Goal: Transaction & Acquisition: Purchase product/service

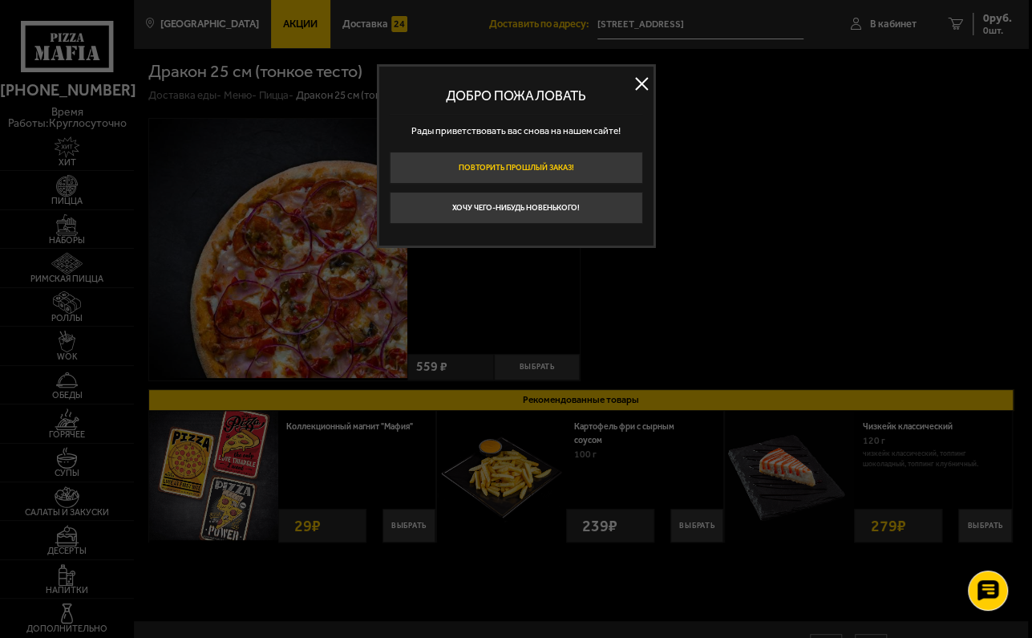
click at [575, 165] on button "Повторить прошлый заказ!" at bounding box center [516, 168] width 253 height 32
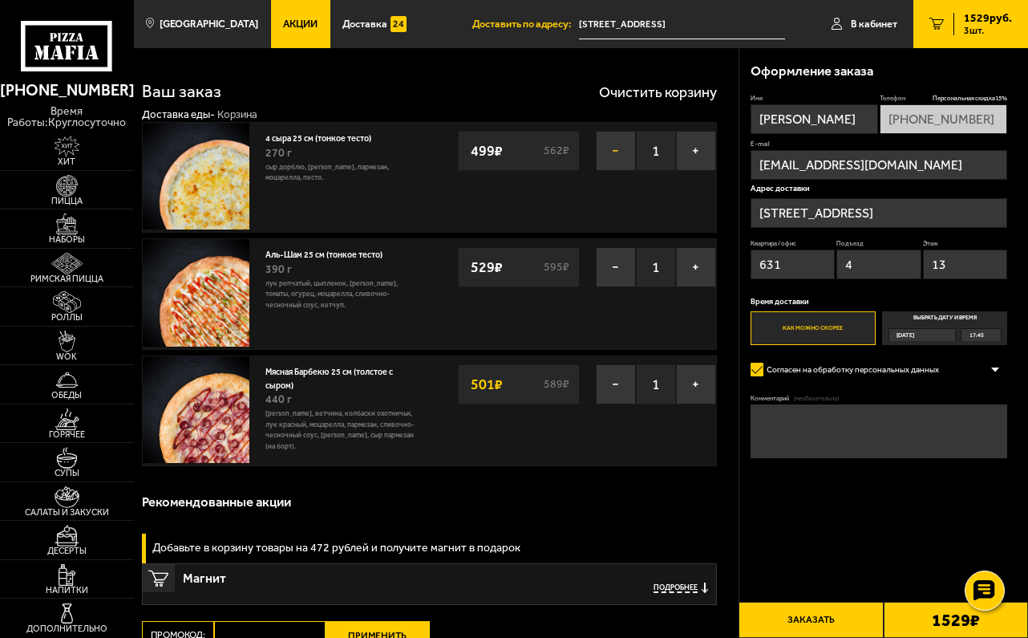
click at [612, 154] on button "−" at bounding box center [616, 151] width 40 height 40
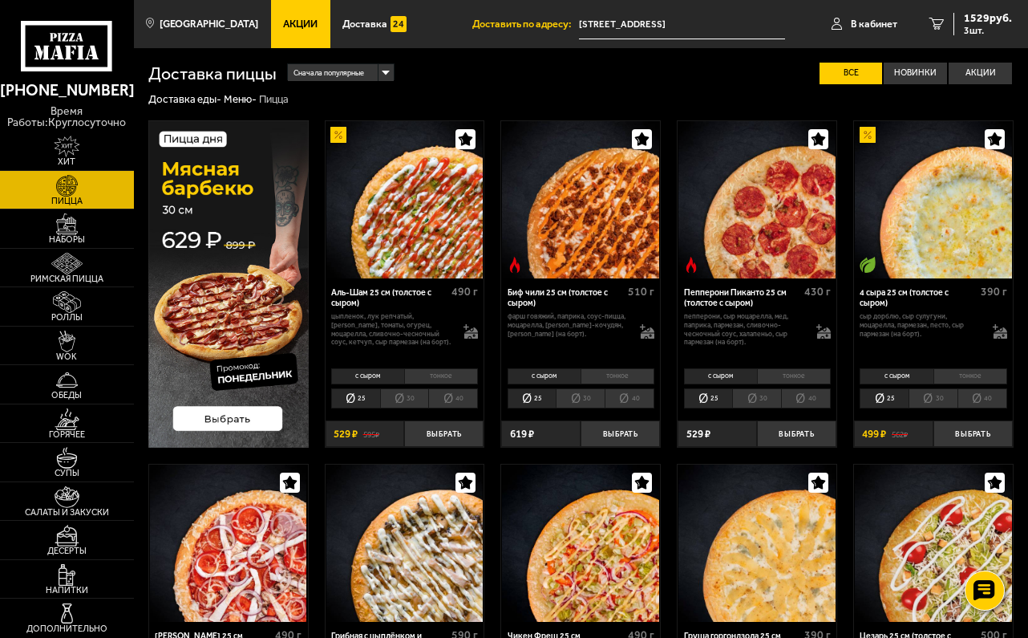
click at [298, 19] on span "Акции" at bounding box center [300, 24] width 34 height 10
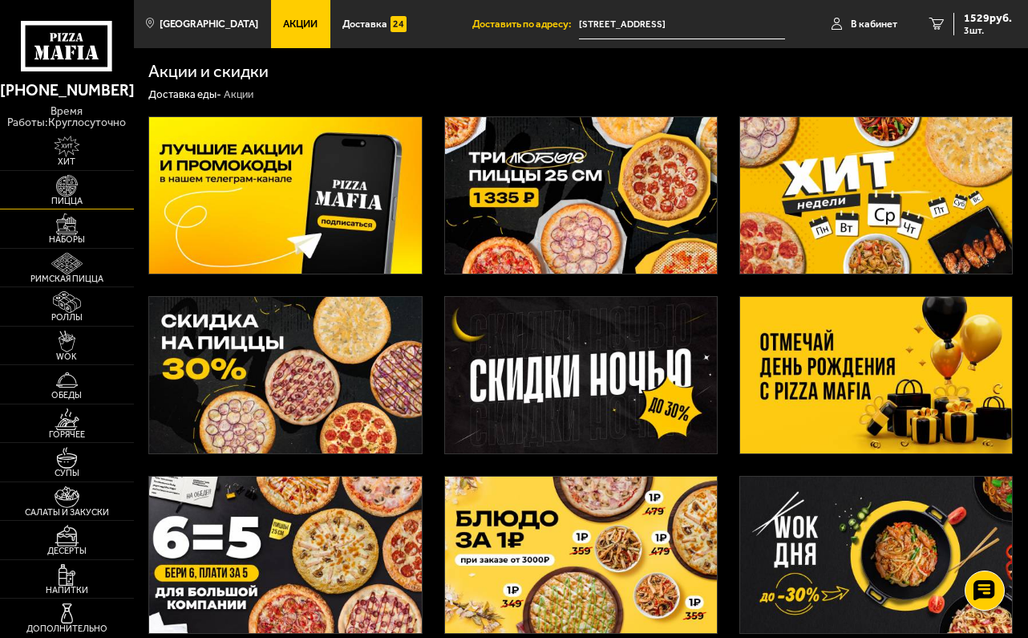
click at [83, 183] on img at bounding box center [67, 186] width 41 height 22
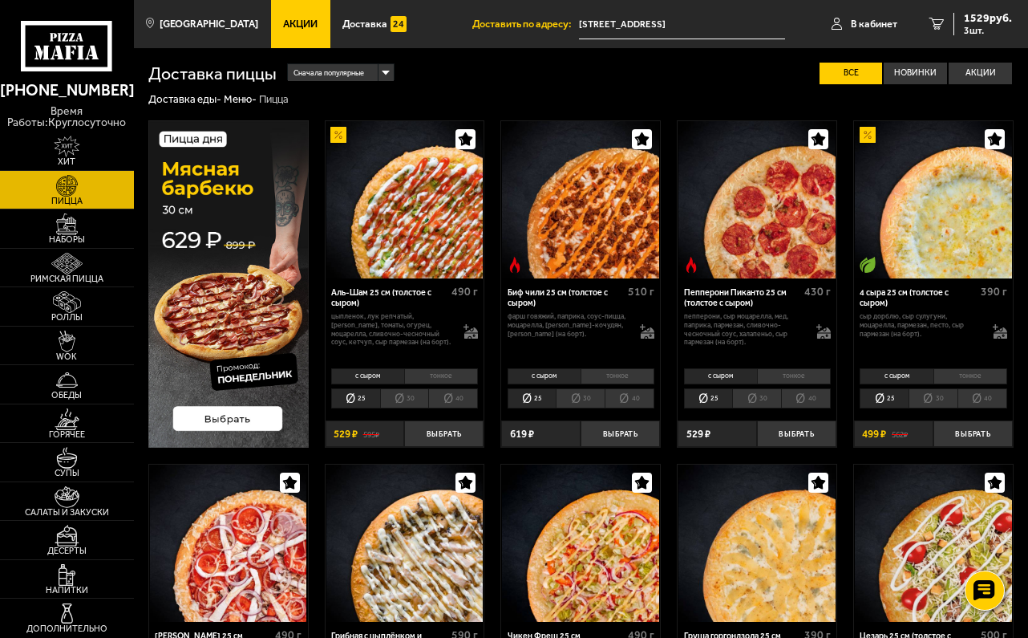
click at [964, 381] on li "тонкое" at bounding box center [971, 376] width 74 height 16
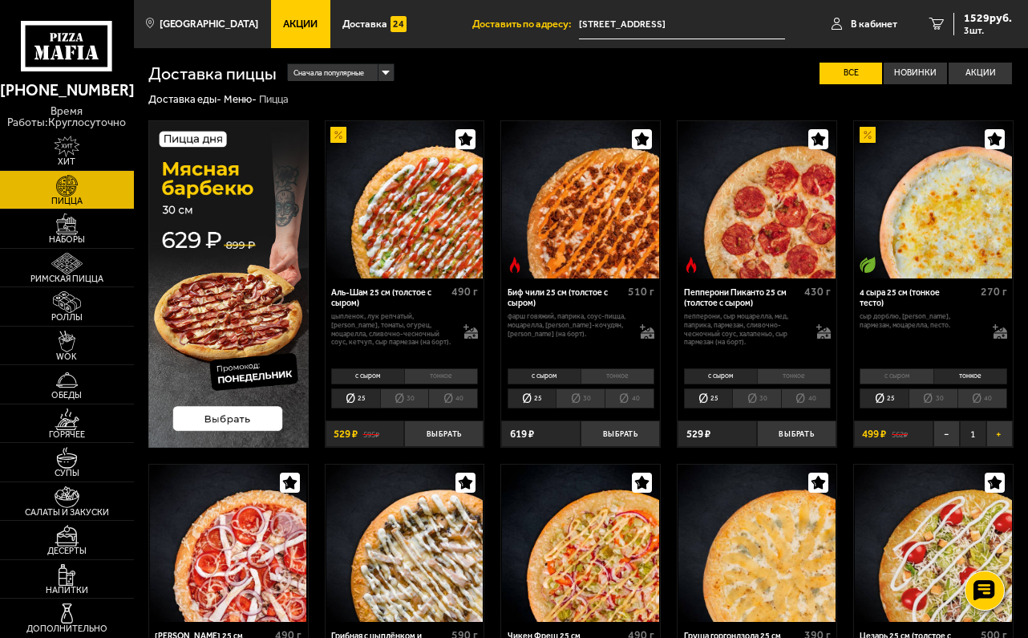
click at [1003, 436] on button "+" at bounding box center [1000, 433] width 26 height 26
click at [999, 433] on button "+" at bounding box center [1000, 433] width 26 height 26
click at [950, 438] on button "−" at bounding box center [947, 433] width 26 height 26
click at [943, 433] on button "−" at bounding box center [947, 433] width 26 height 26
click at [972, 436] on button "Выбрать" at bounding box center [973, 433] width 79 height 26
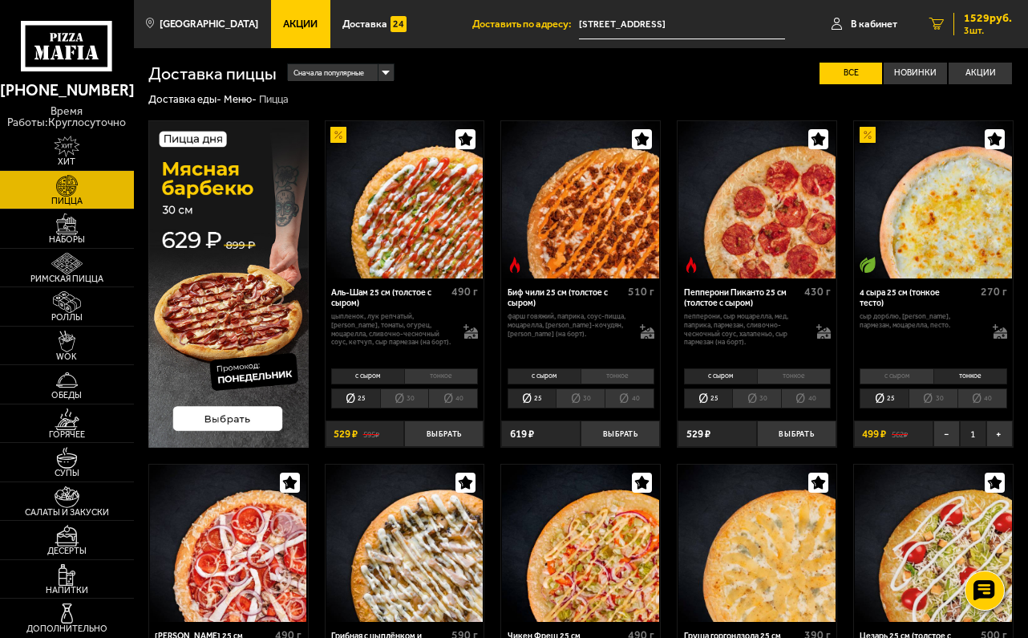
click at [972, 31] on span "3 шт." at bounding box center [988, 31] width 48 height 10
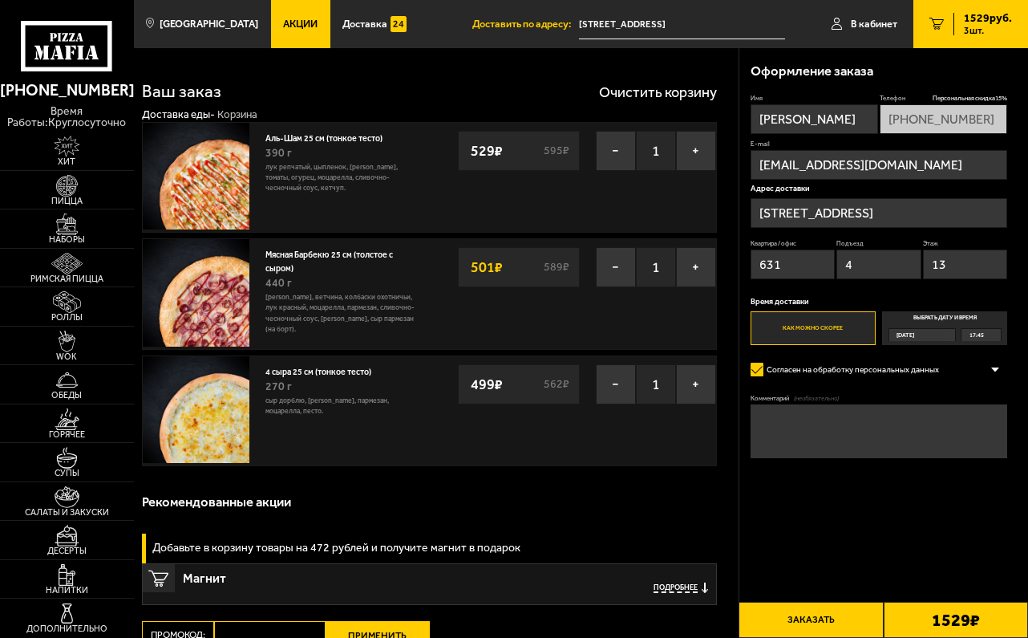
scroll to position [71, 0]
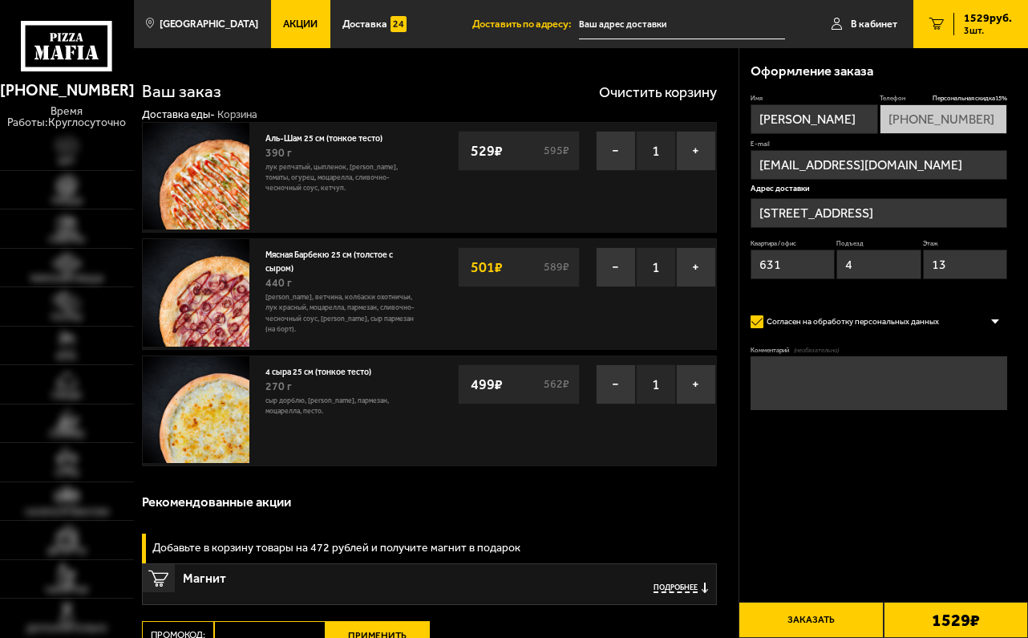
scroll to position [71, 0]
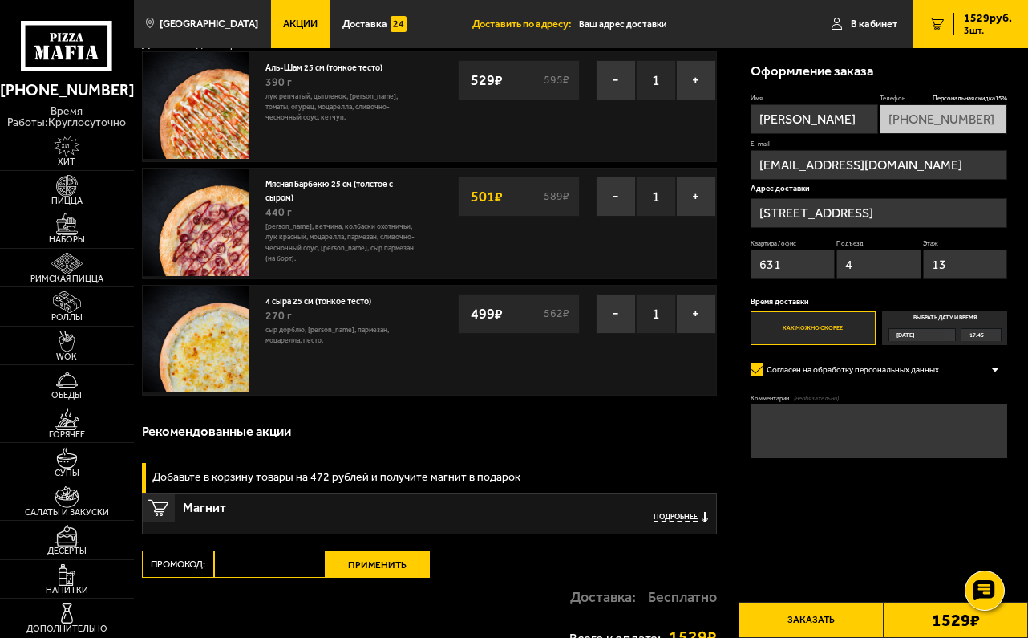
type input "[STREET_ADDRESS]"
click at [283, 28] on span "Акции" at bounding box center [300, 24] width 34 height 10
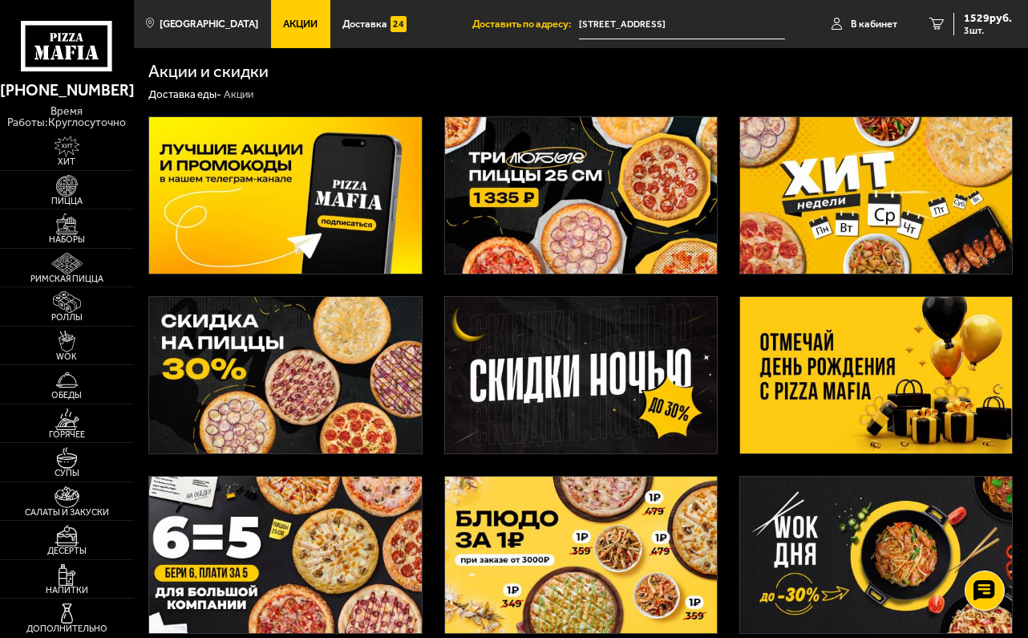
click at [504, 229] on img at bounding box center [581, 195] width 273 height 156
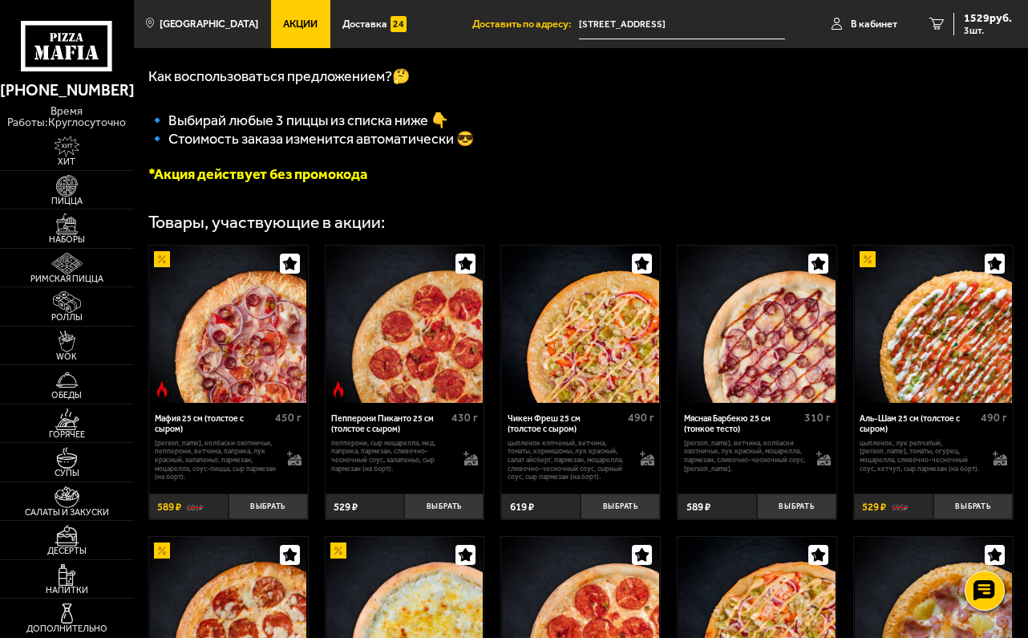
scroll to position [499, 0]
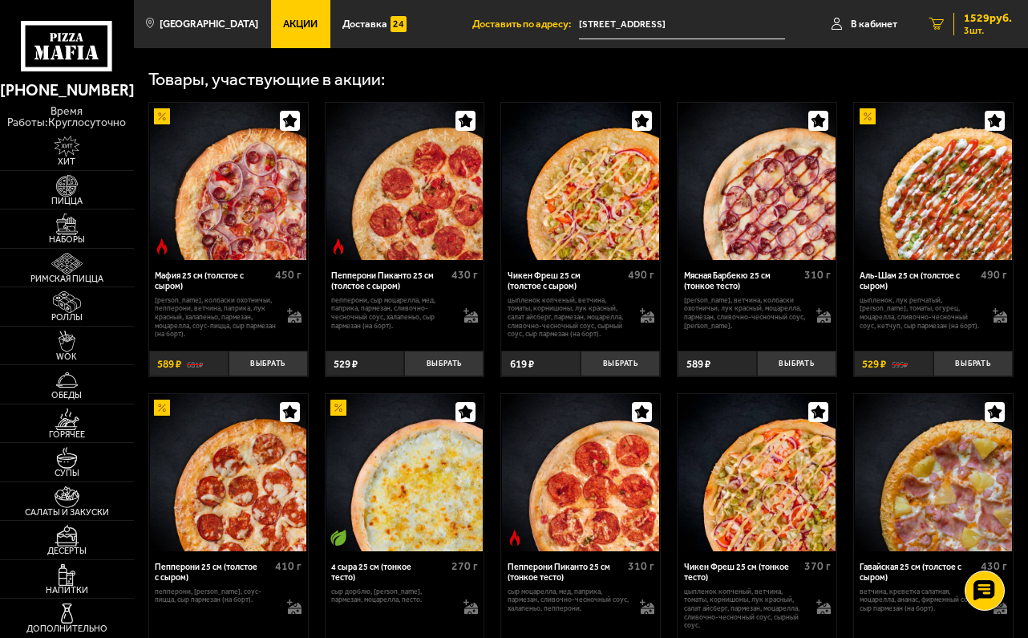
click at [966, 26] on span "3 шт." at bounding box center [988, 31] width 48 height 10
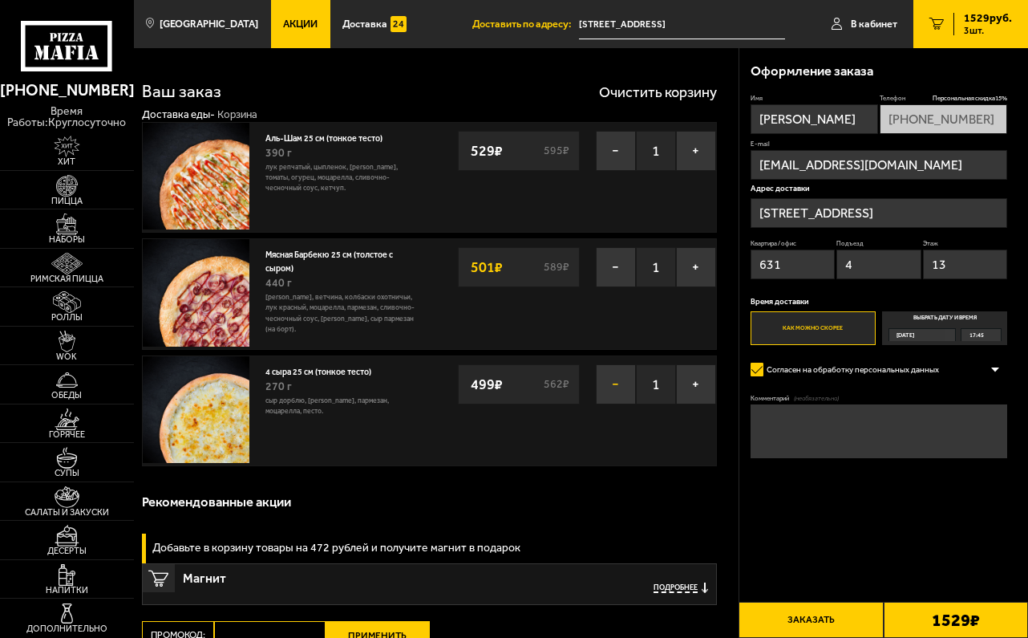
click at [610, 380] on button "−" at bounding box center [616, 384] width 40 height 40
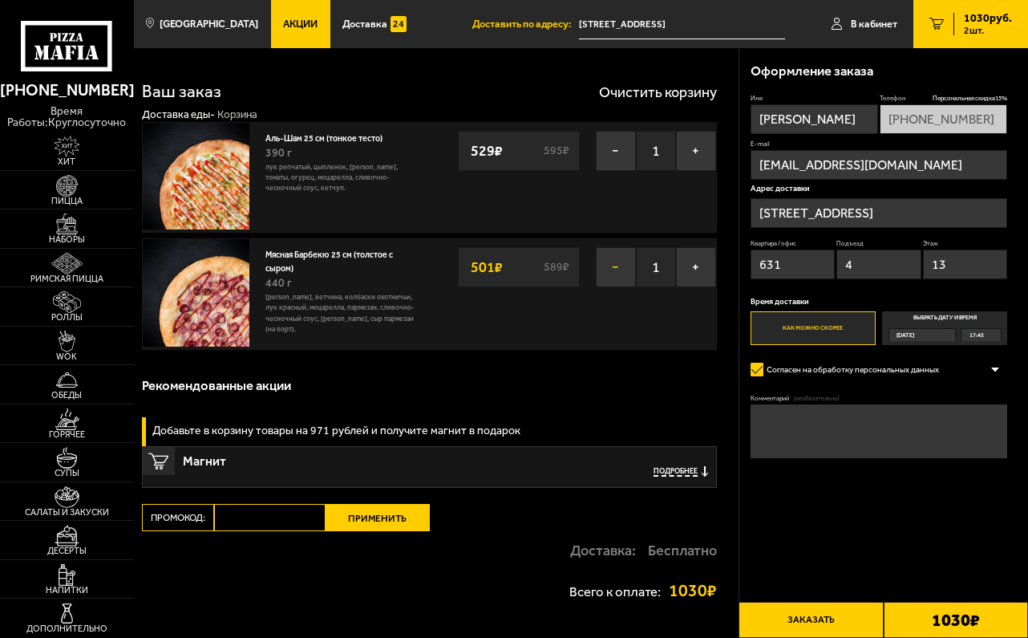
click at [613, 265] on button "−" at bounding box center [616, 267] width 40 height 40
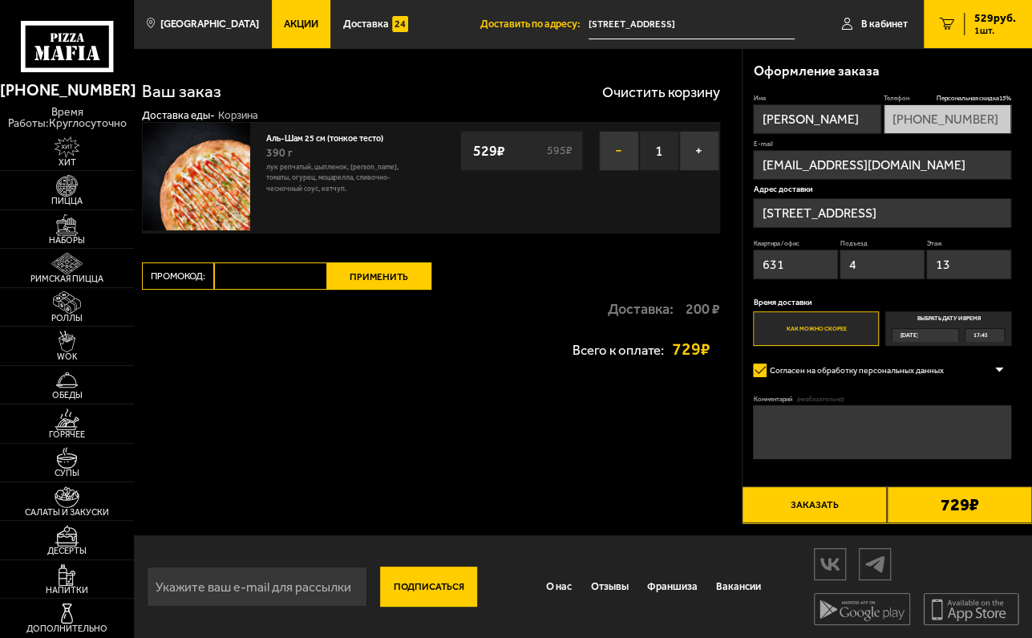
click at [610, 150] on button "−" at bounding box center [619, 151] width 40 height 40
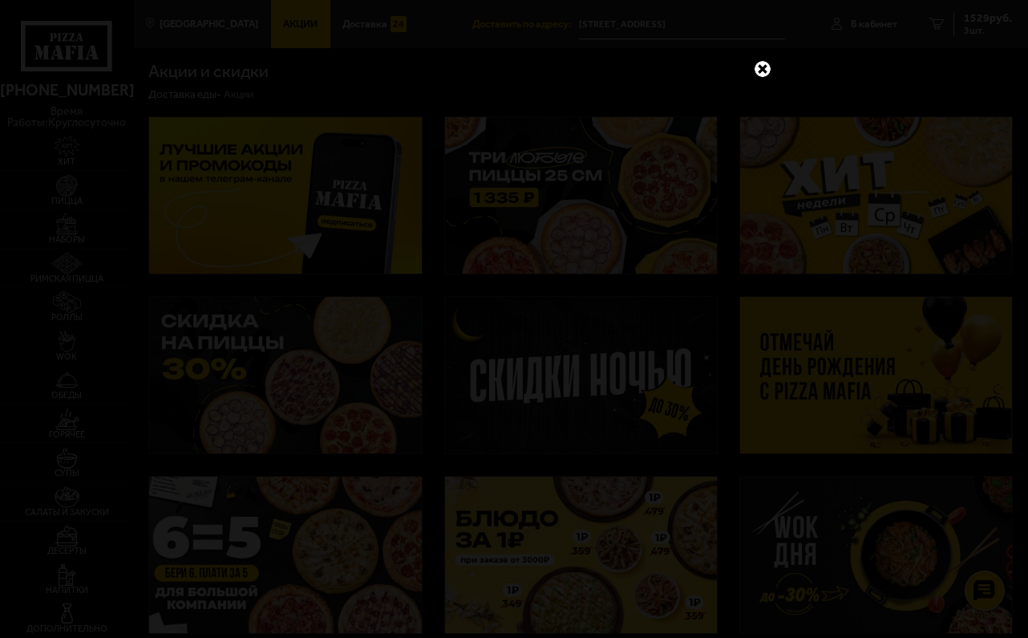
click at [769, 69] on link at bounding box center [762, 69] width 21 height 21
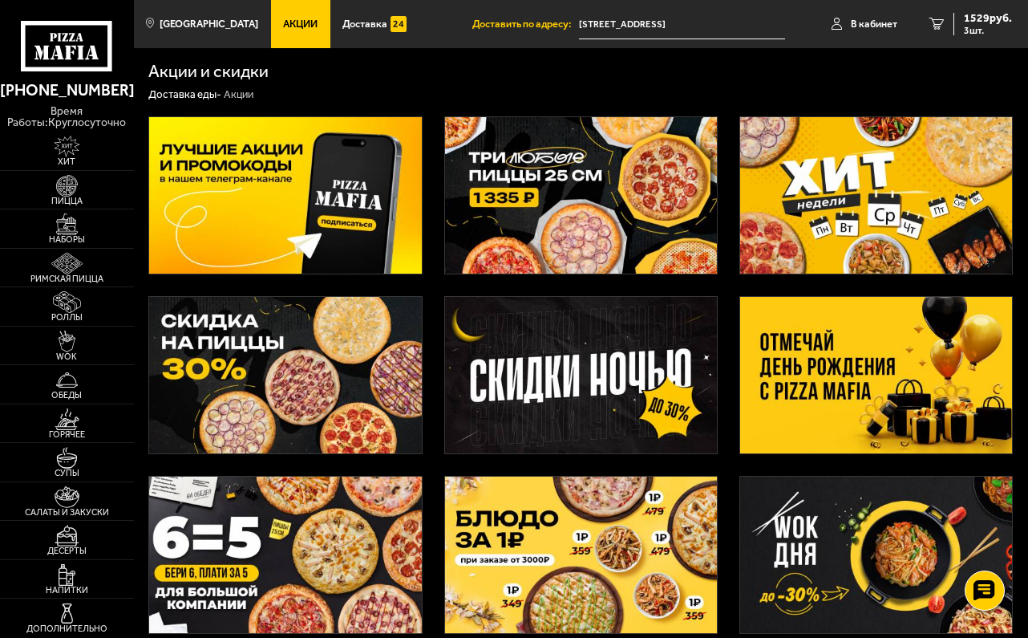
click at [570, 231] on img at bounding box center [581, 195] width 273 height 156
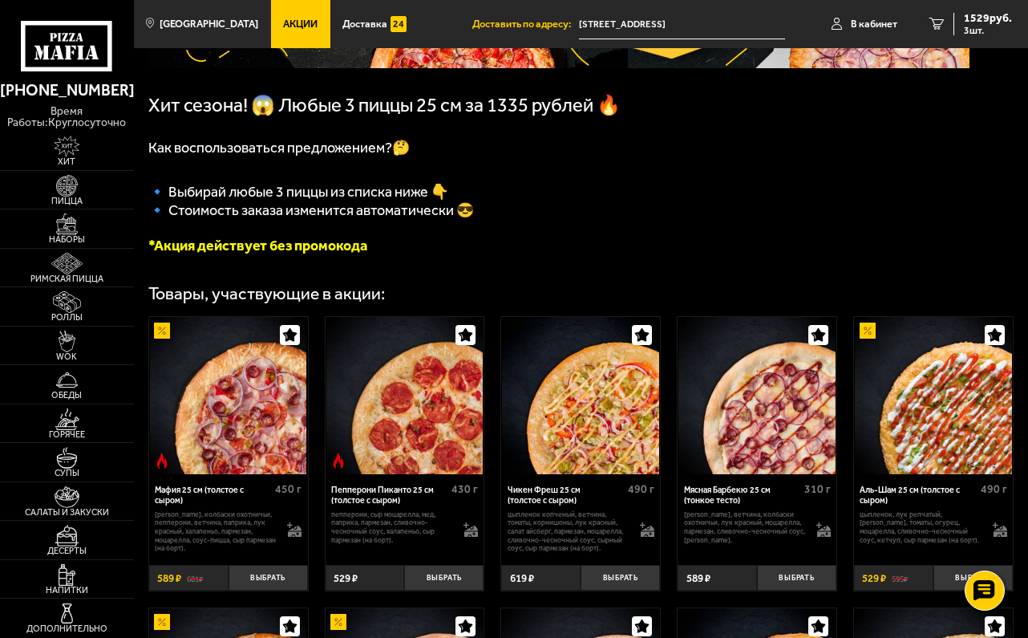
scroll to position [428, 0]
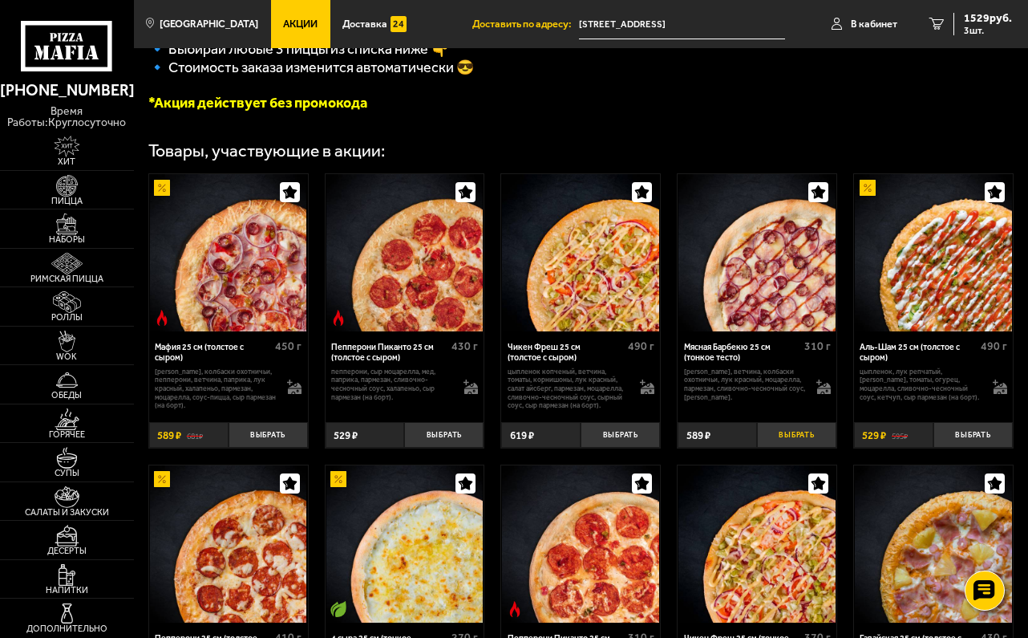
click at [780, 448] on button "Выбрать" at bounding box center [796, 435] width 79 height 26
click at [770, 448] on button "−" at bounding box center [770, 435] width 26 height 26
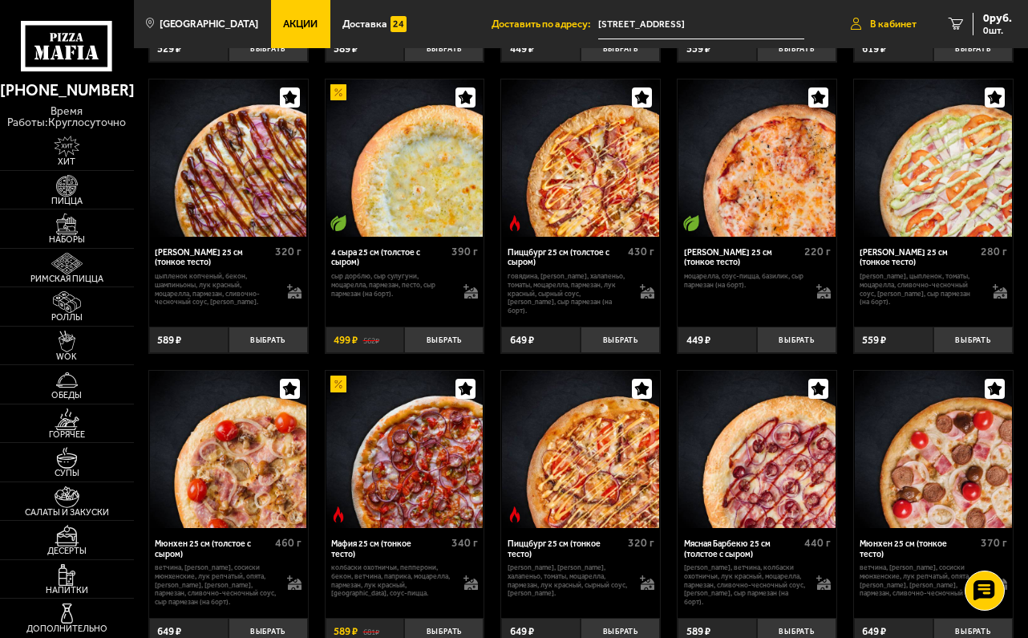
scroll to position [2317, 0]
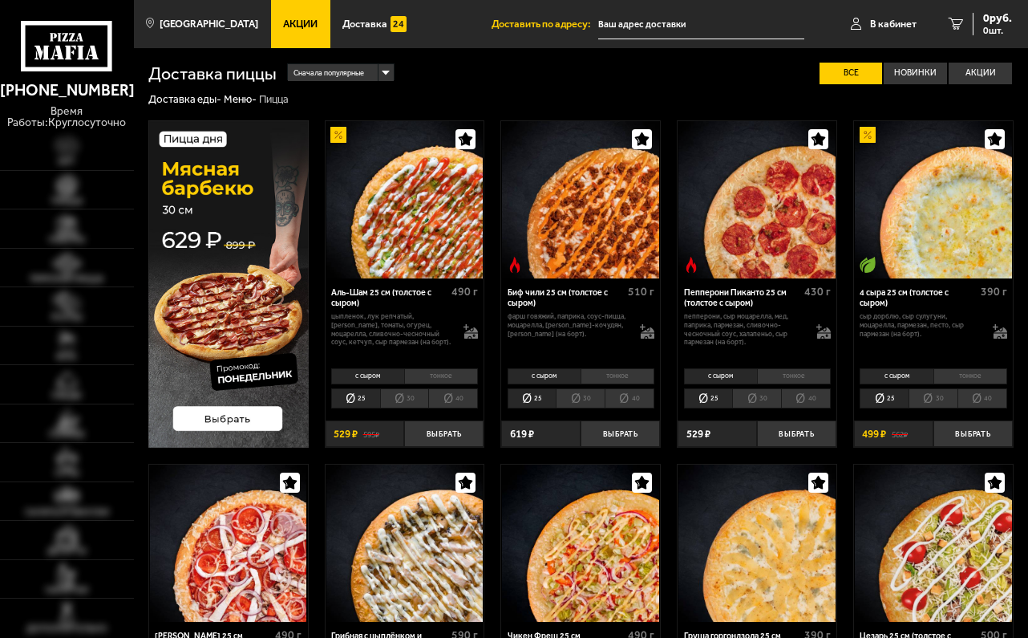
type input "[STREET_ADDRESS]"
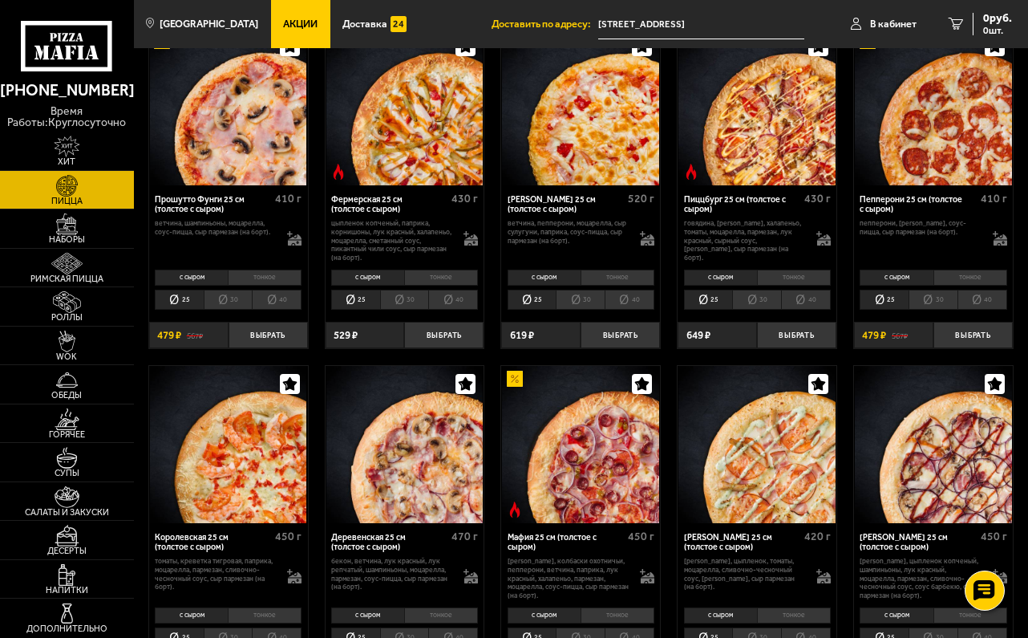
scroll to position [1397, 0]
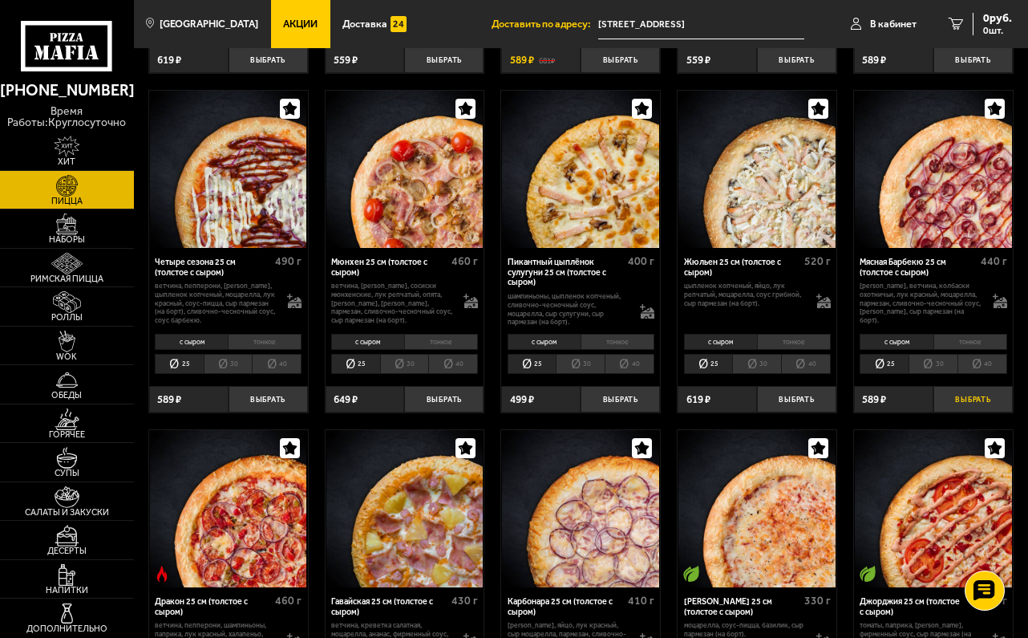
click at [955, 391] on button "Выбрать" at bounding box center [973, 399] width 79 height 26
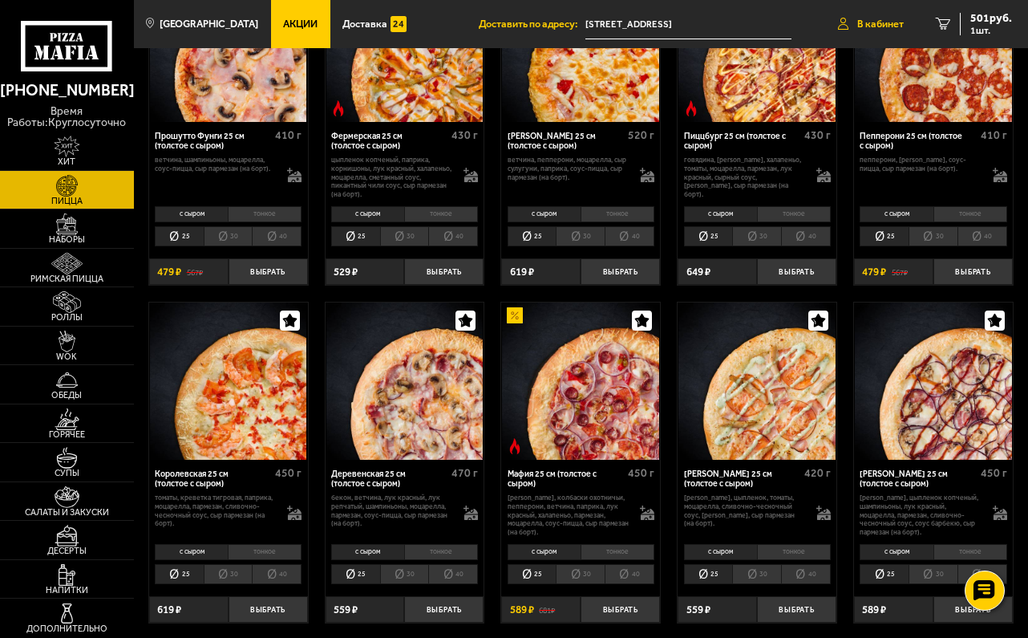
scroll to position [367, 0]
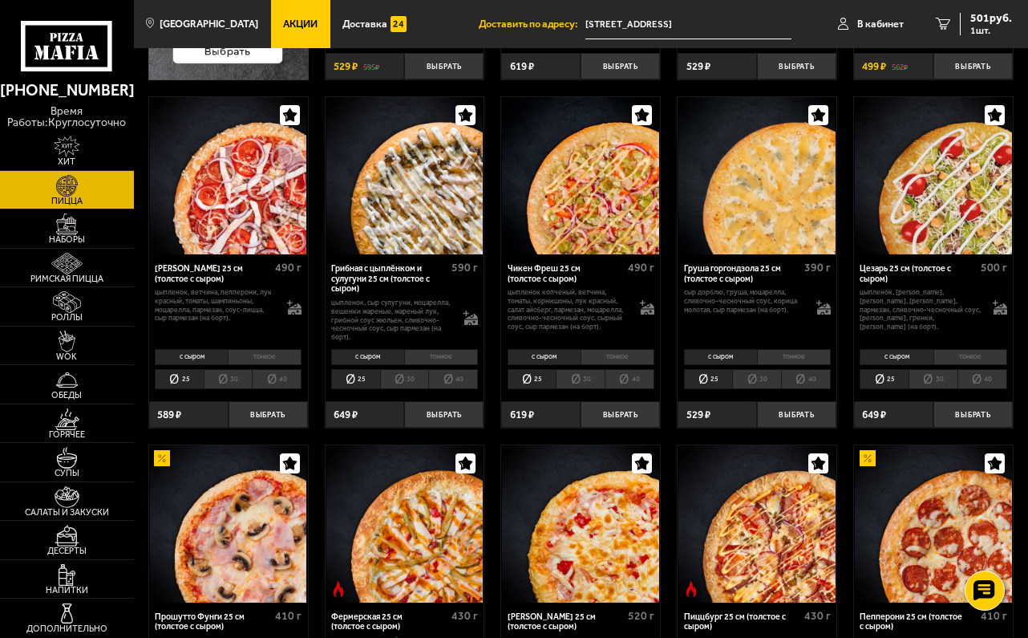
click at [956, 351] on li "тонкое" at bounding box center [971, 357] width 74 height 16
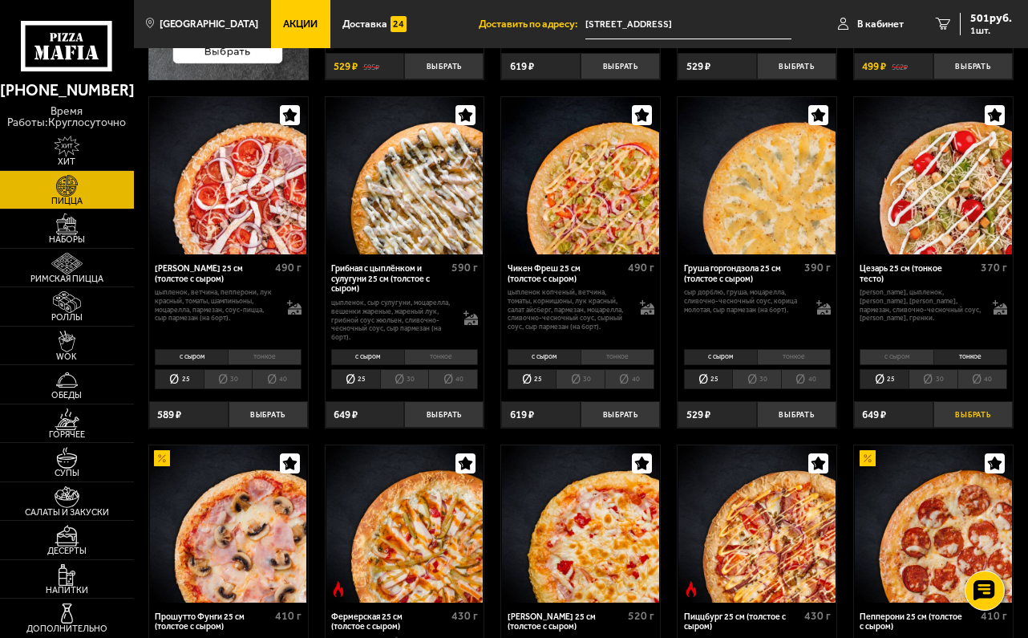
click at [964, 412] on button "Выбрать" at bounding box center [973, 414] width 79 height 26
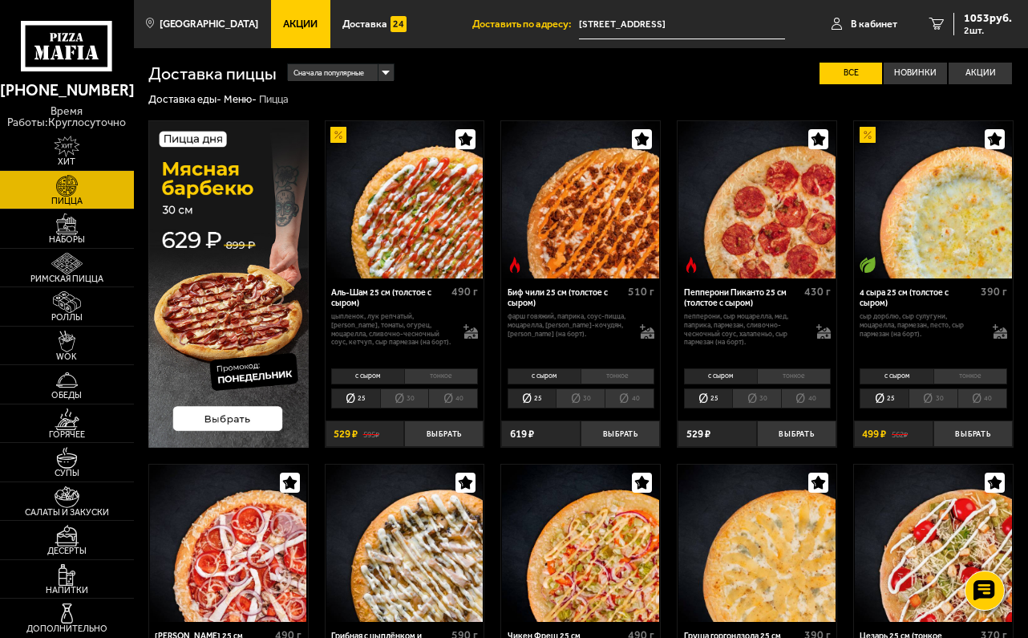
click at [948, 376] on li "тонкое" at bounding box center [971, 376] width 74 height 16
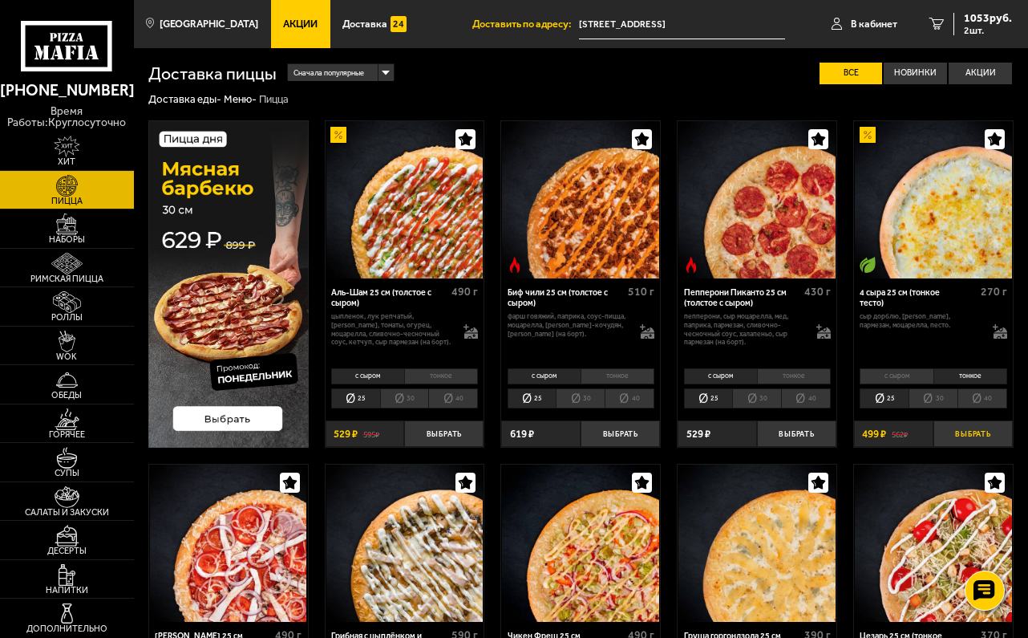
click at [978, 429] on button "Выбрать" at bounding box center [973, 433] width 79 height 26
click at [980, 23] on span "1552 руб." at bounding box center [988, 18] width 48 height 11
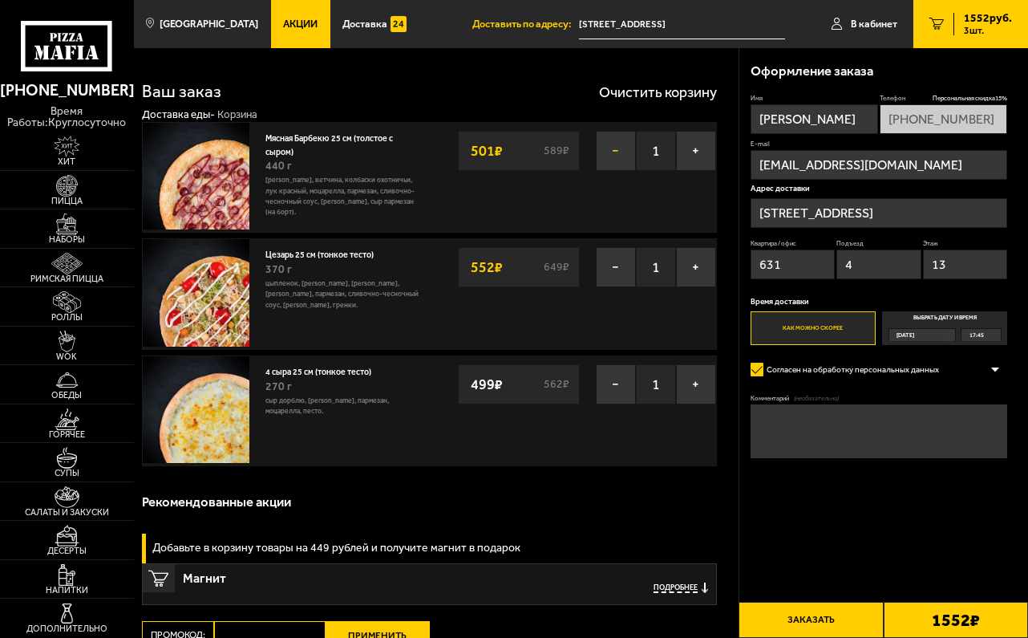
click at [610, 152] on button "−" at bounding box center [616, 151] width 40 height 40
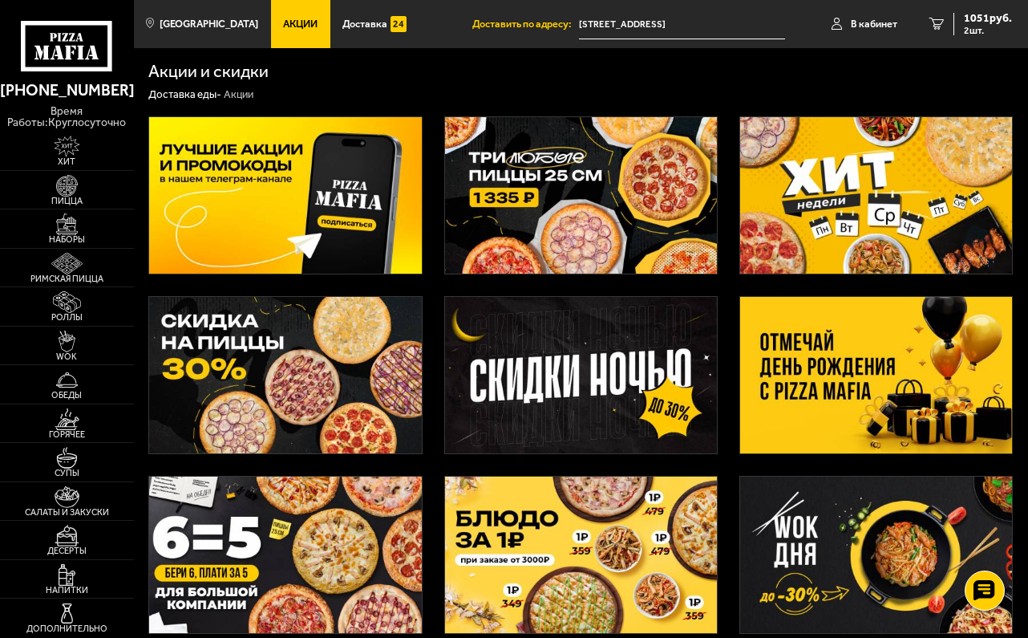
click at [620, 183] on img at bounding box center [581, 195] width 273 height 156
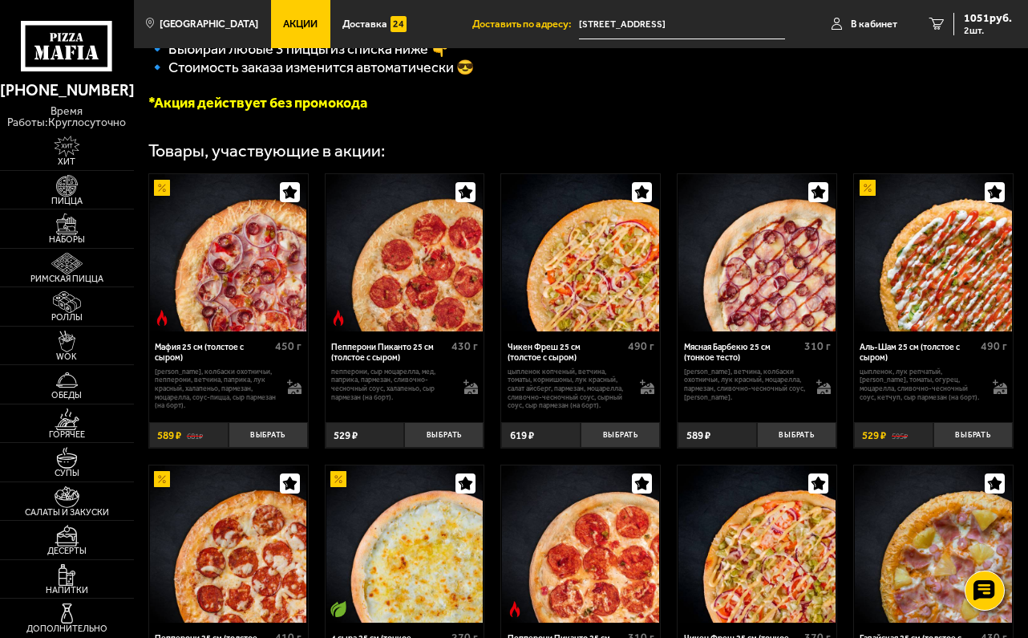
scroll to position [570, 0]
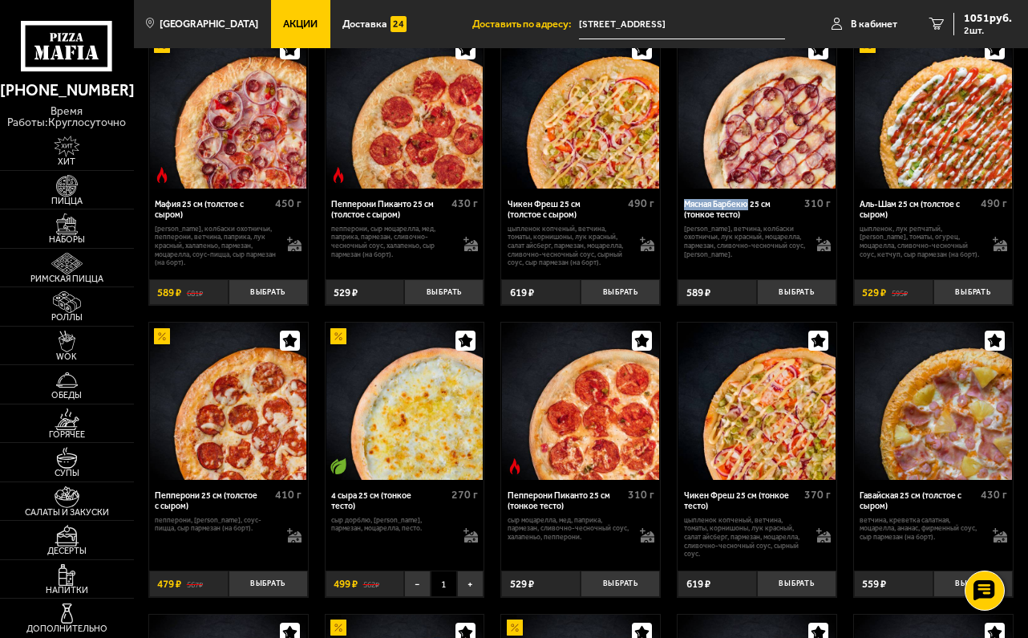
drag, startPoint x: 679, startPoint y: 230, endPoint x: 755, endPoint y: 233, distance: 76.2
click at [755, 233] on div "Мясная Барбекю 25 см (тонкое тесто) 310 г бекон, ветчина, колбаски охотничьи, л…" at bounding box center [757, 230] width 159 height 83
copy div "Мясная Барбекю"
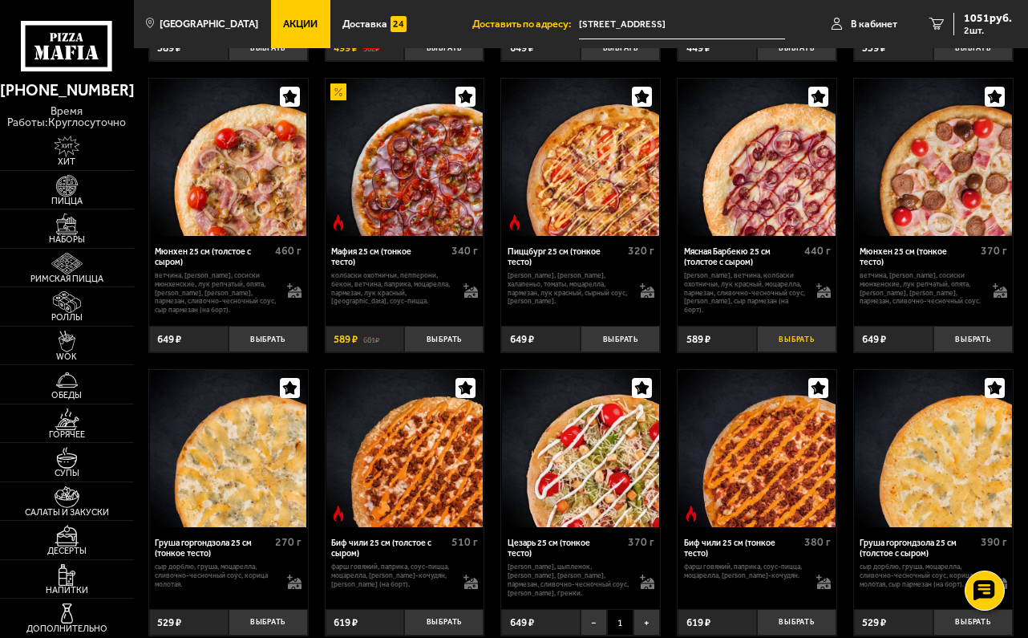
click at [793, 352] on button "Выбрать" at bounding box center [796, 339] width 79 height 26
click at [972, 27] on span "3 шт." at bounding box center [988, 31] width 48 height 10
